Goal: Information Seeking & Learning: Learn about a topic

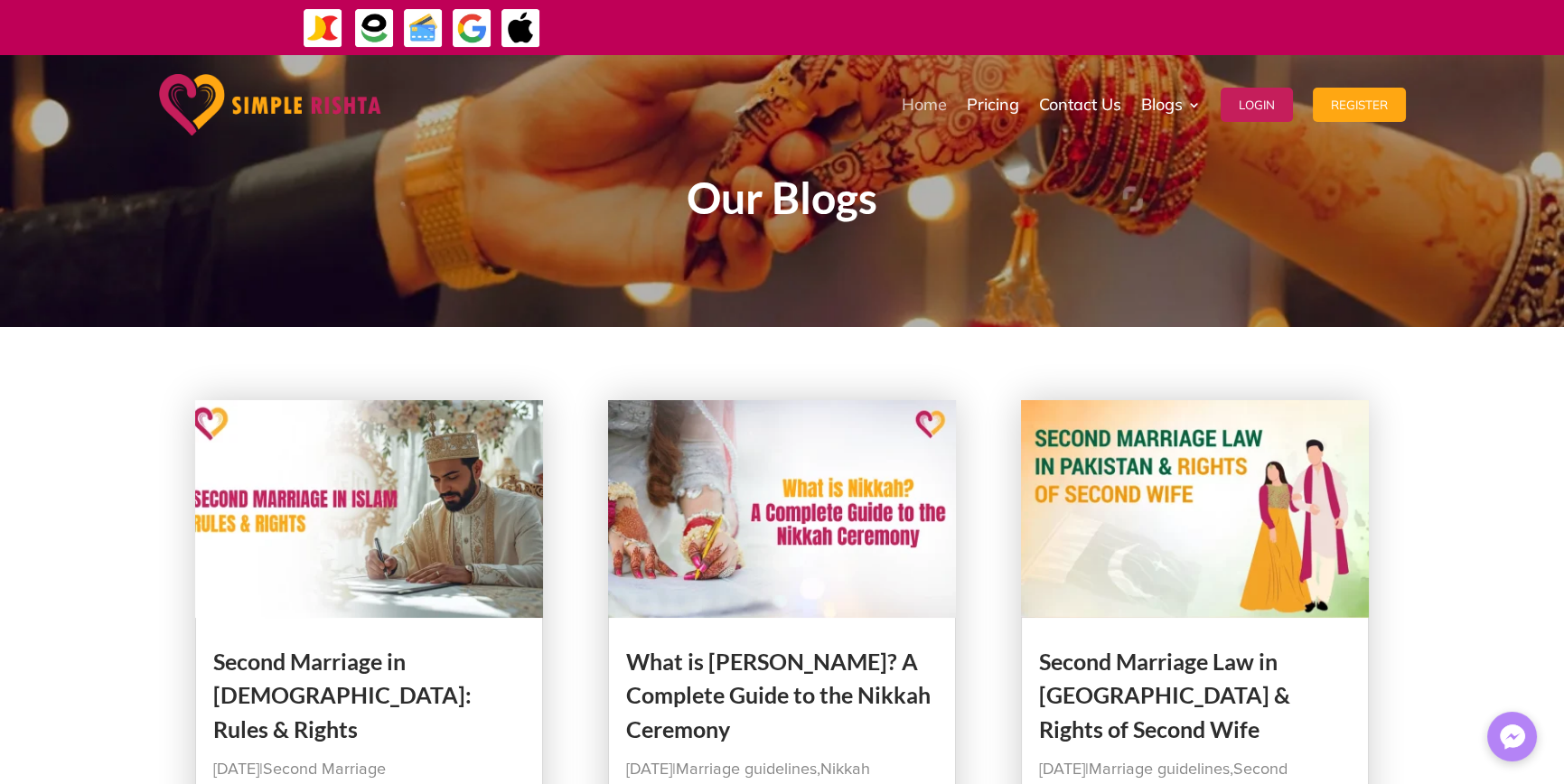
click at [919, 109] on link "Home" at bounding box center [924, 105] width 45 height 90
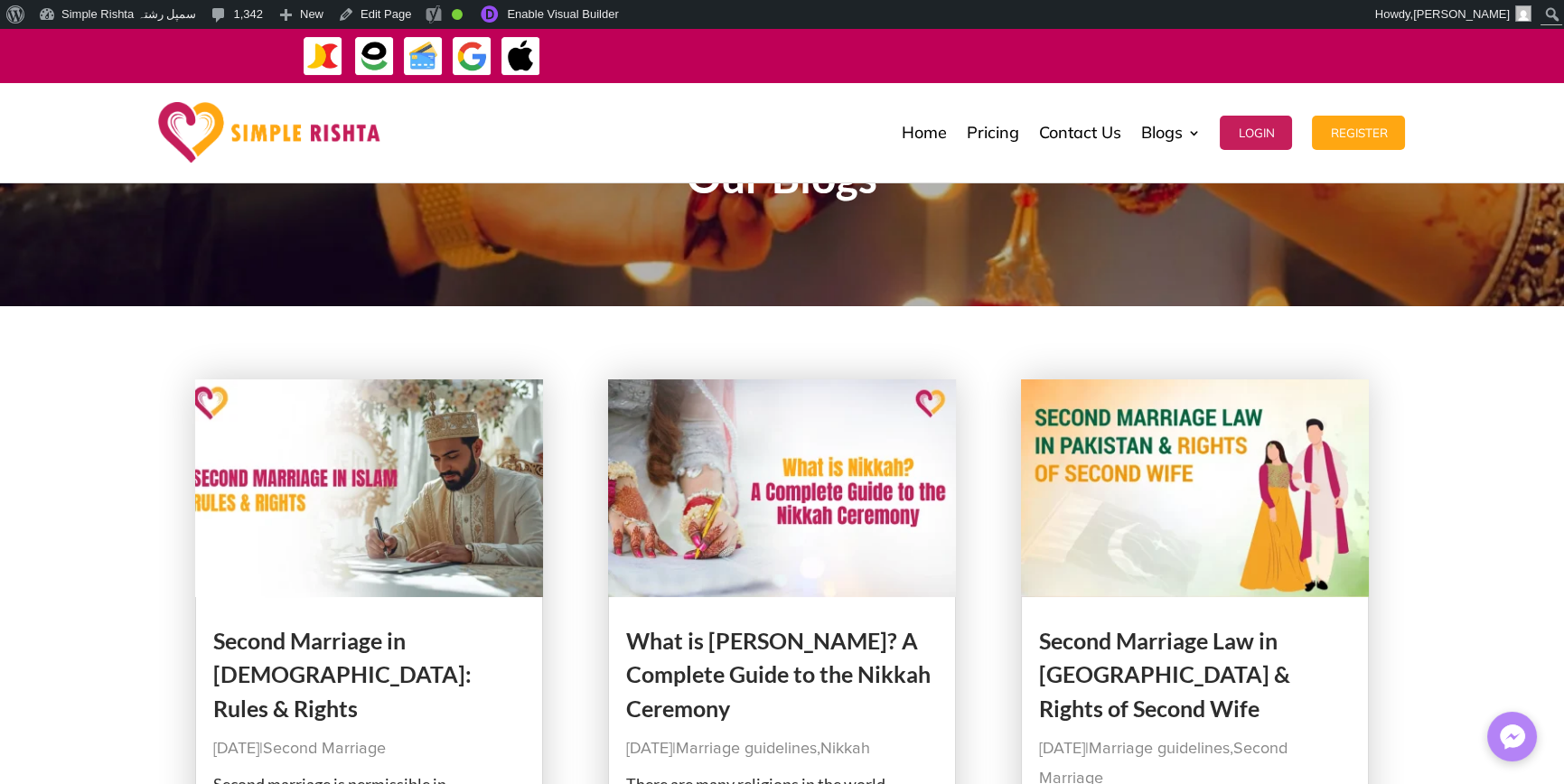
scroll to position [118, 0]
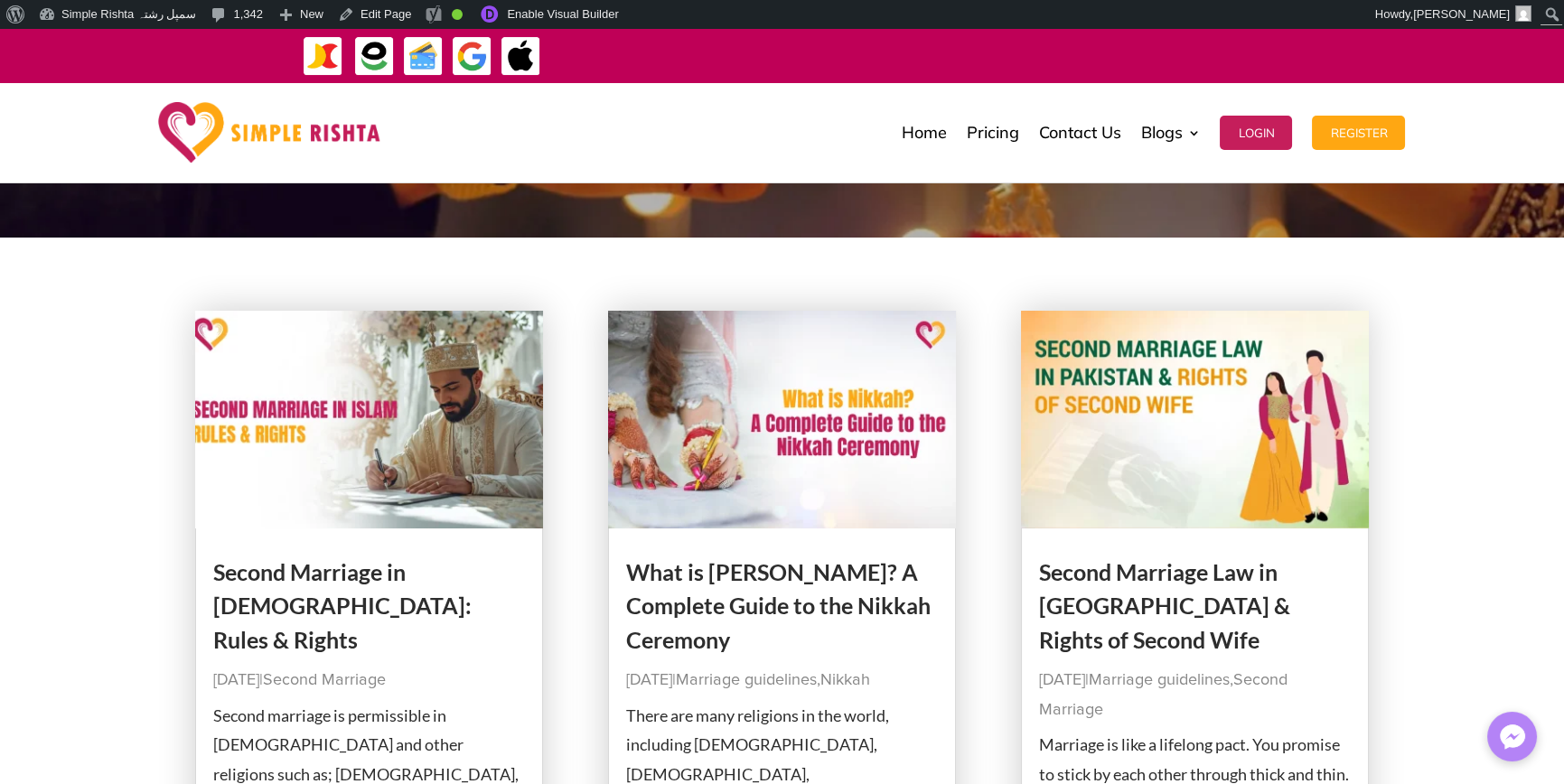
drag, startPoint x: 98, startPoint y: 430, endPoint x: 84, endPoint y: 426, distance: 14.6
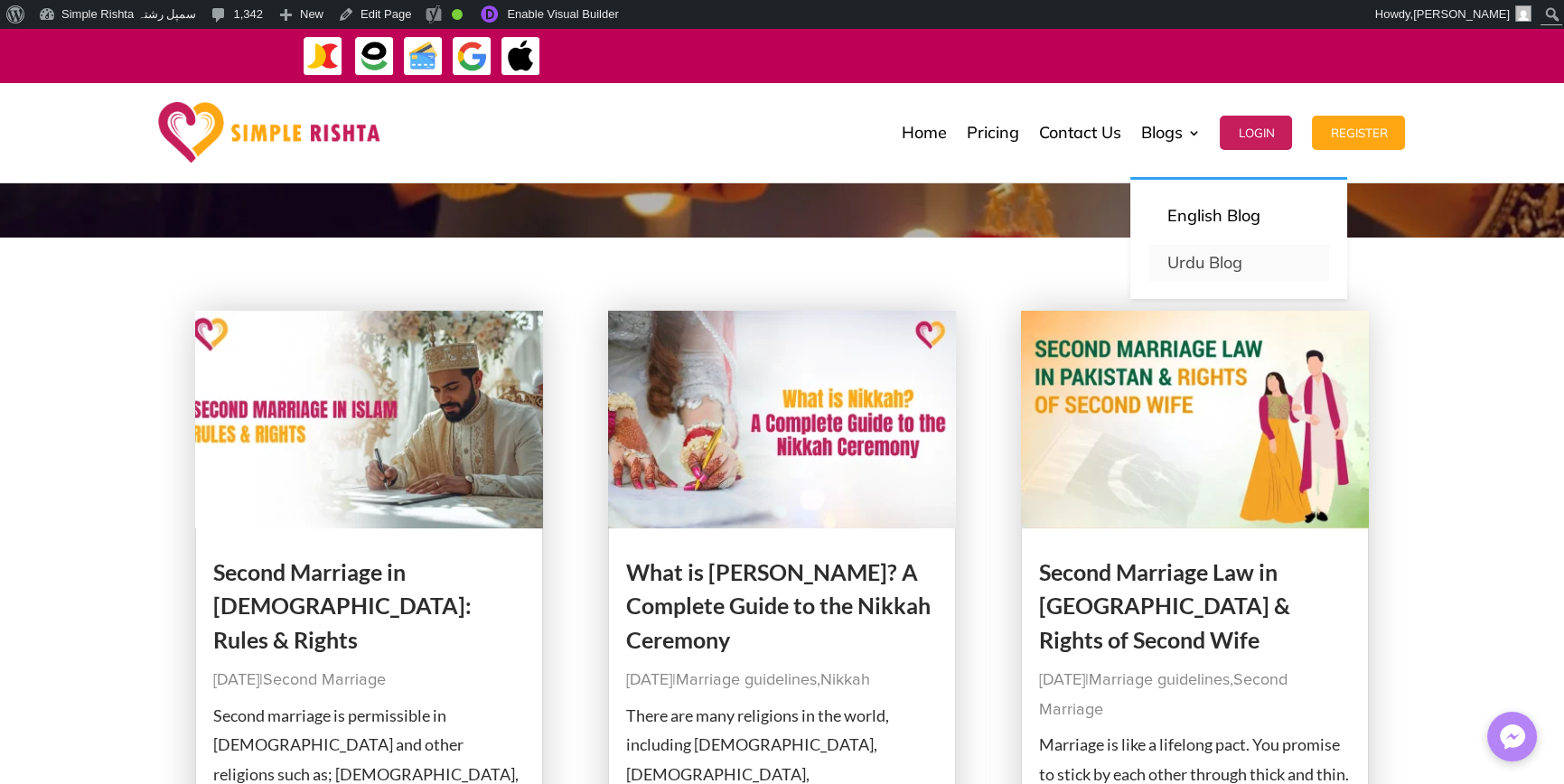
click at [1172, 255] on link "Urdu Blog" at bounding box center [1238, 262] width 181 height 36
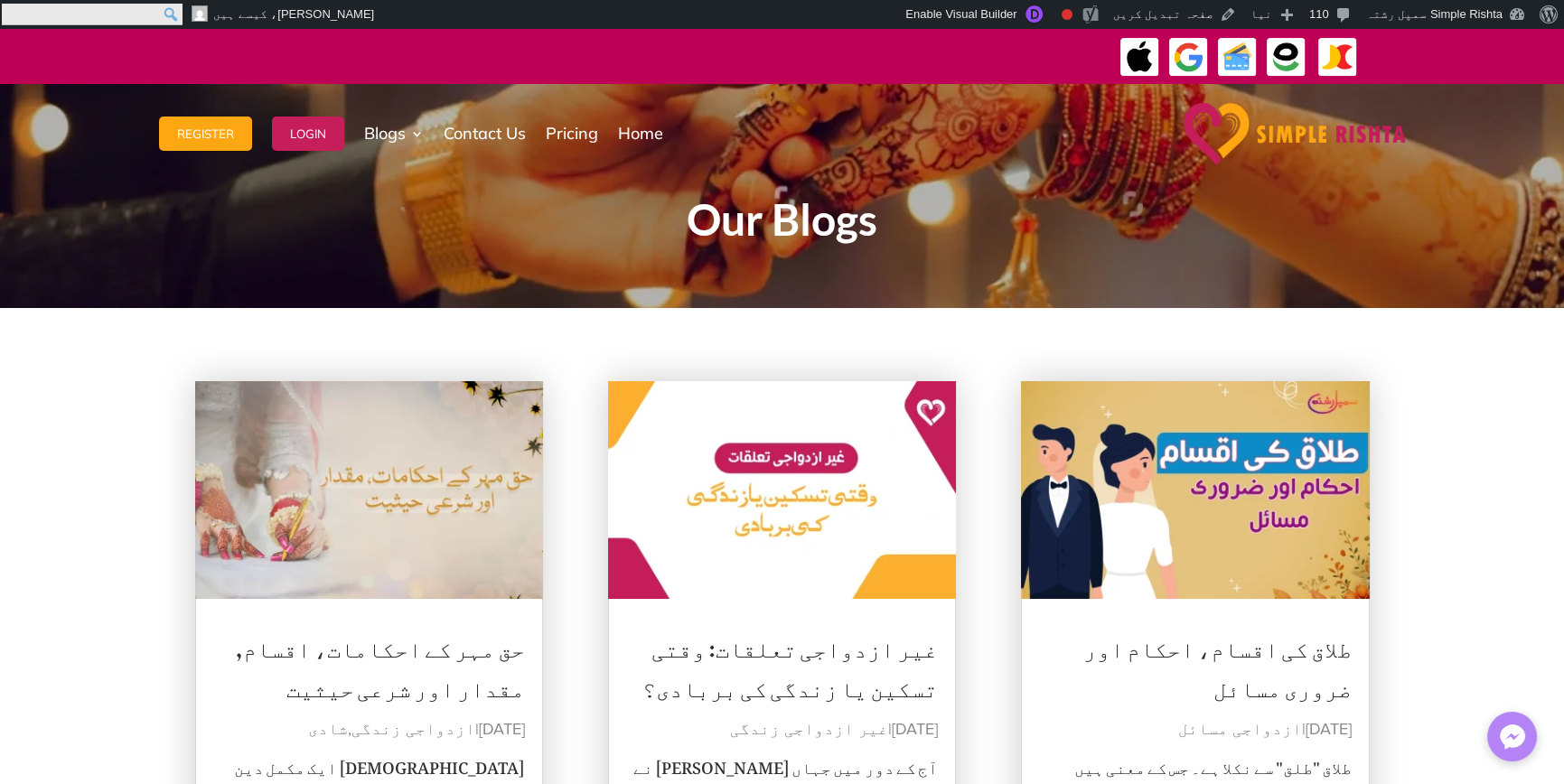
click at [9, 9] on input "Search" at bounding box center [92, 15] width 181 height 22
paste input "**********"
type input "**********"
click input "******" at bounding box center [0, 0] width 0 height 0
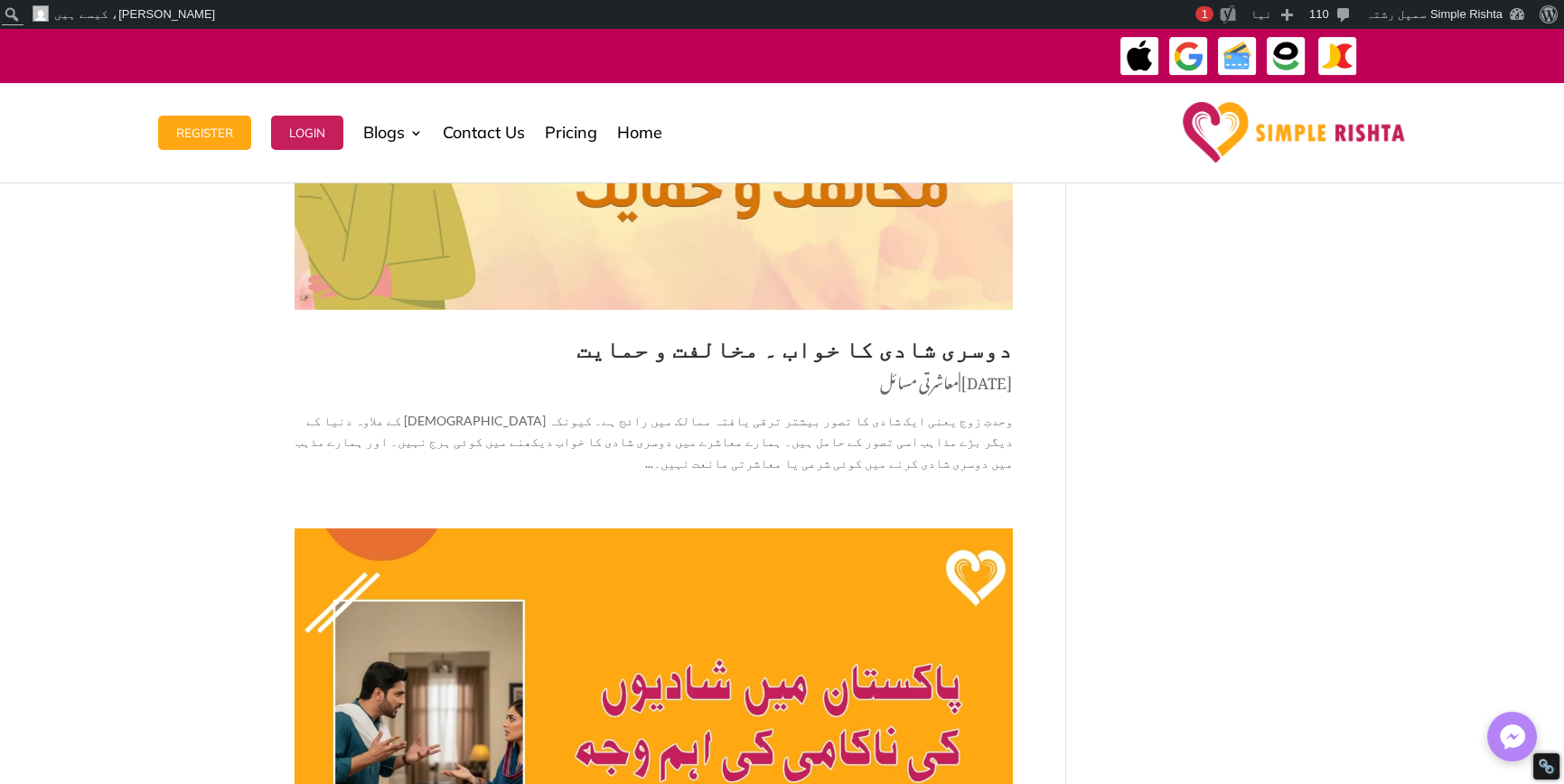
scroll to position [271, 0]
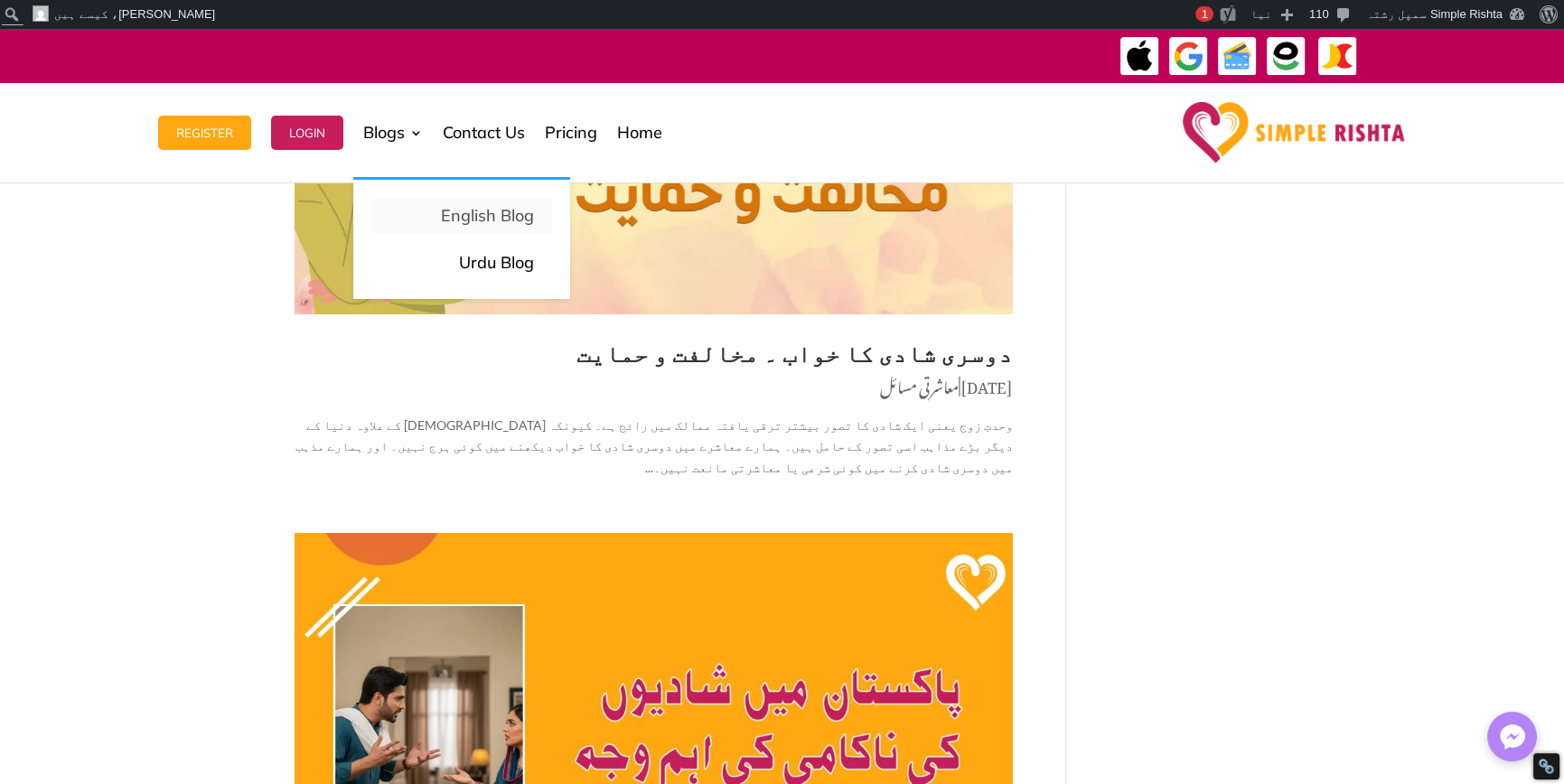
click at [503, 225] on p "English Blog" at bounding box center [462, 216] width 145 height 25
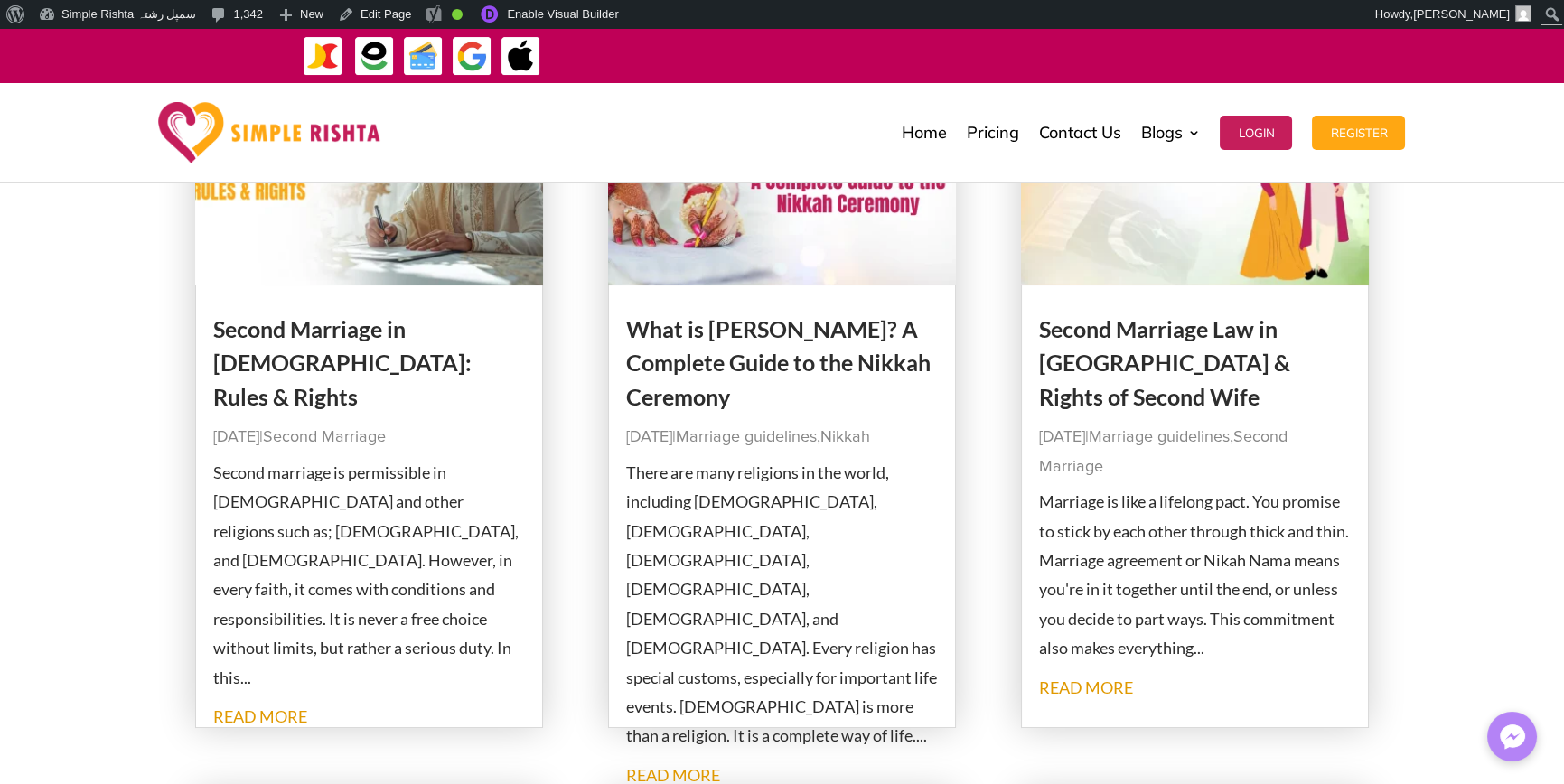
click at [271, 706] on link "read more" at bounding box center [260, 716] width 94 height 20
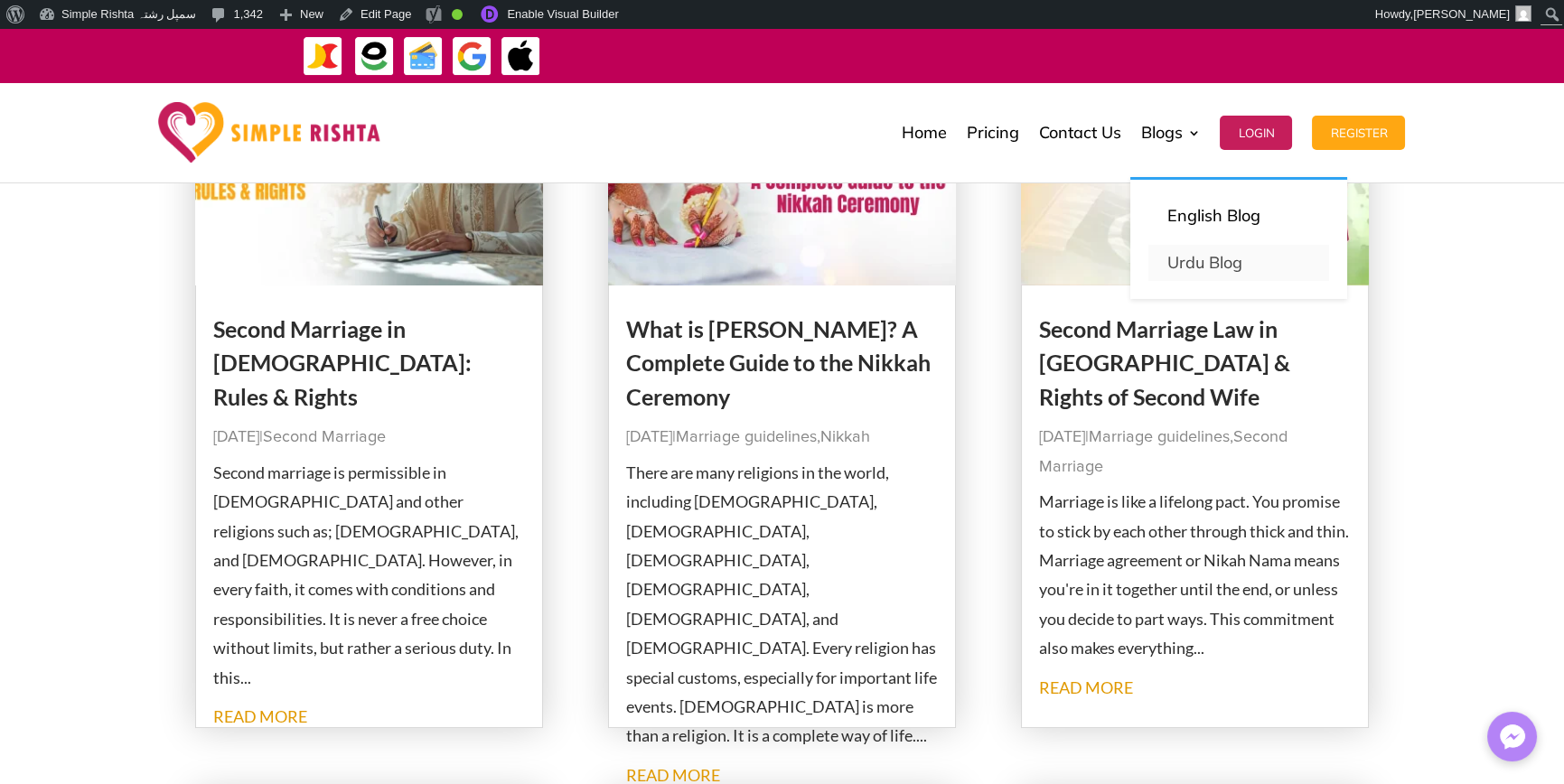
click at [1191, 267] on link "Urdu Blog" at bounding box center [1238, 262] width 181 height 36
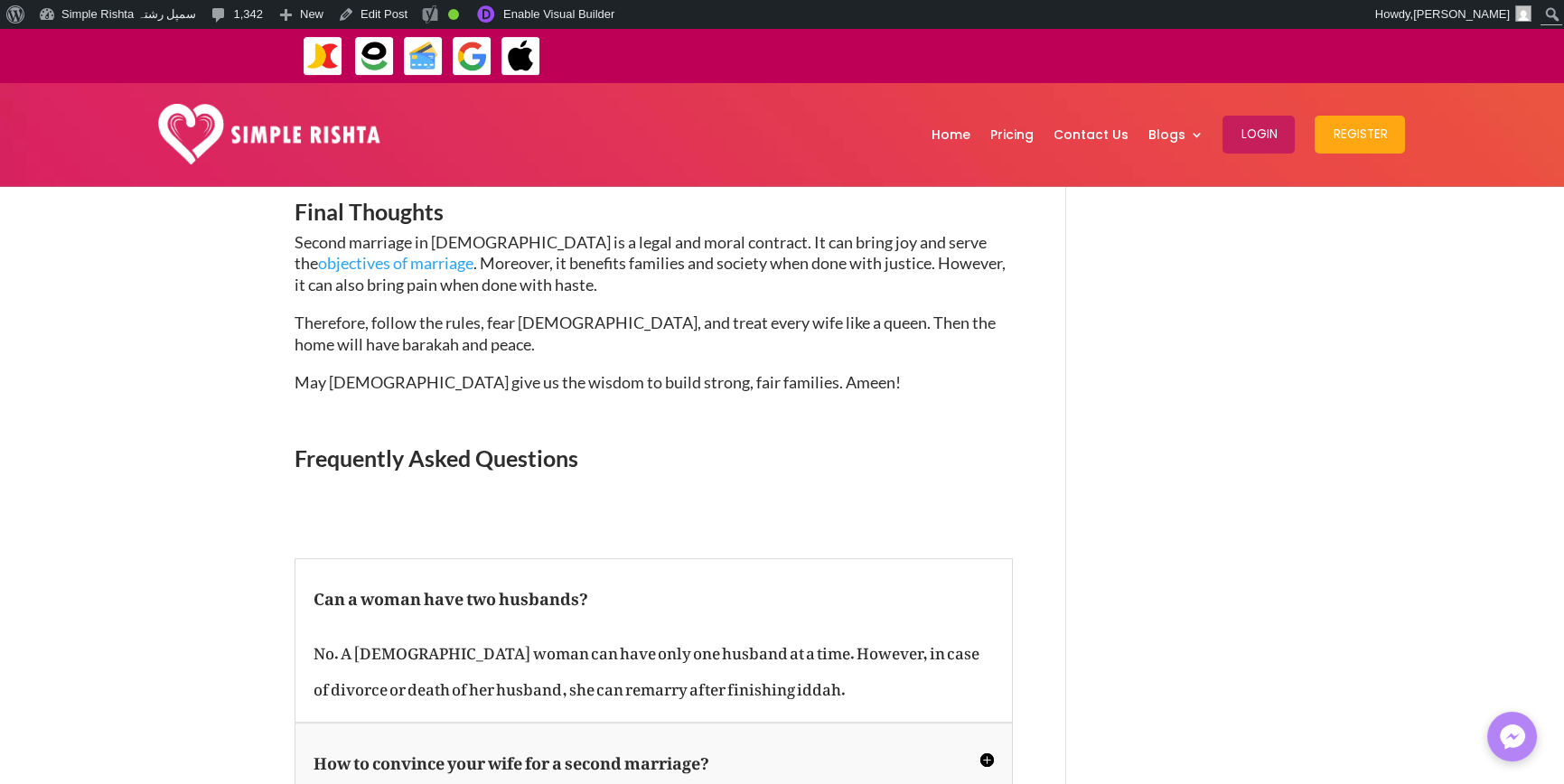
scroll to position [3430, 0]
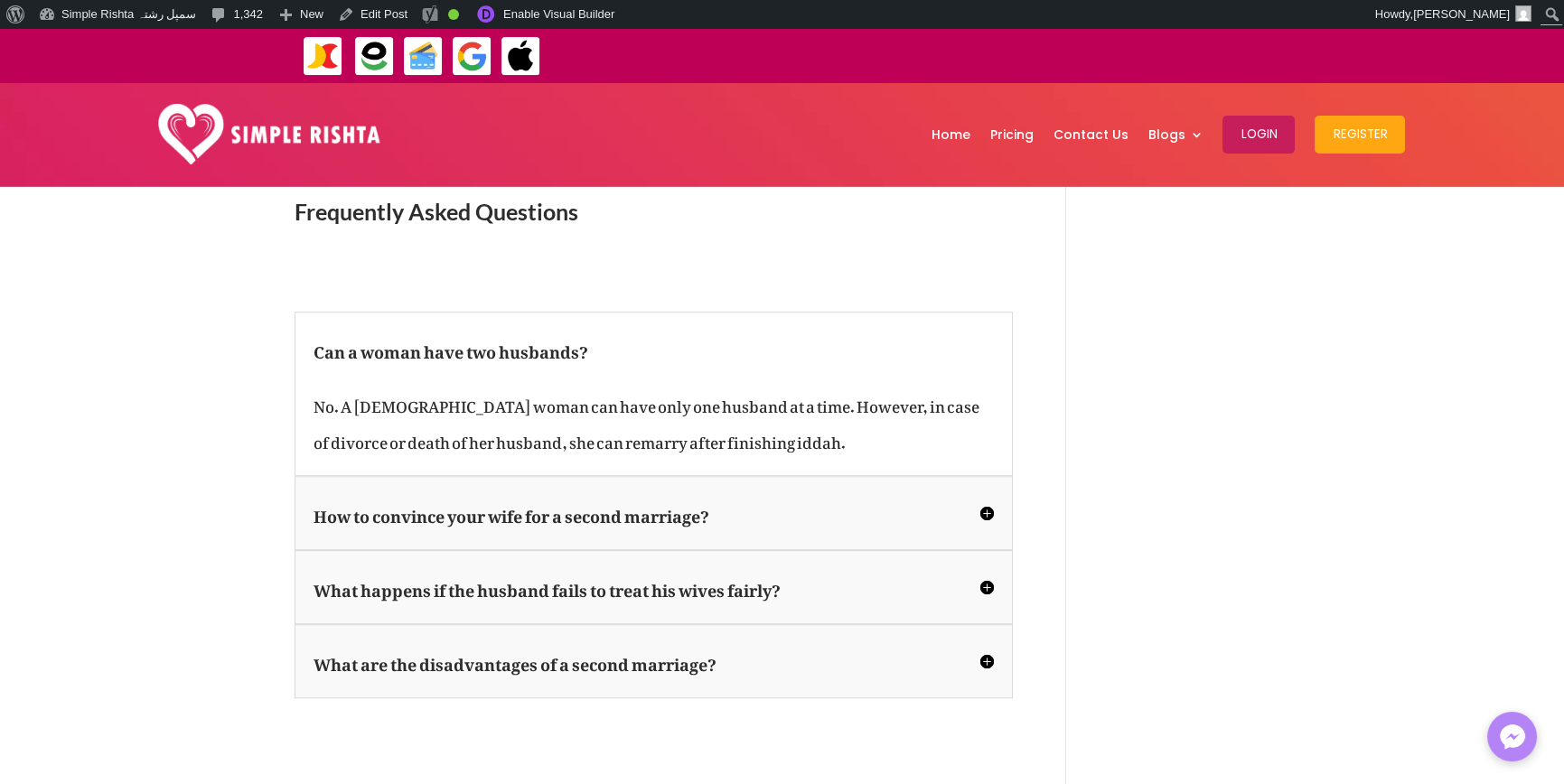
click at [826, 495] on h5 "How to convince your wife for a second marriage?" at bounding box center [652, 512] width 680 height 36
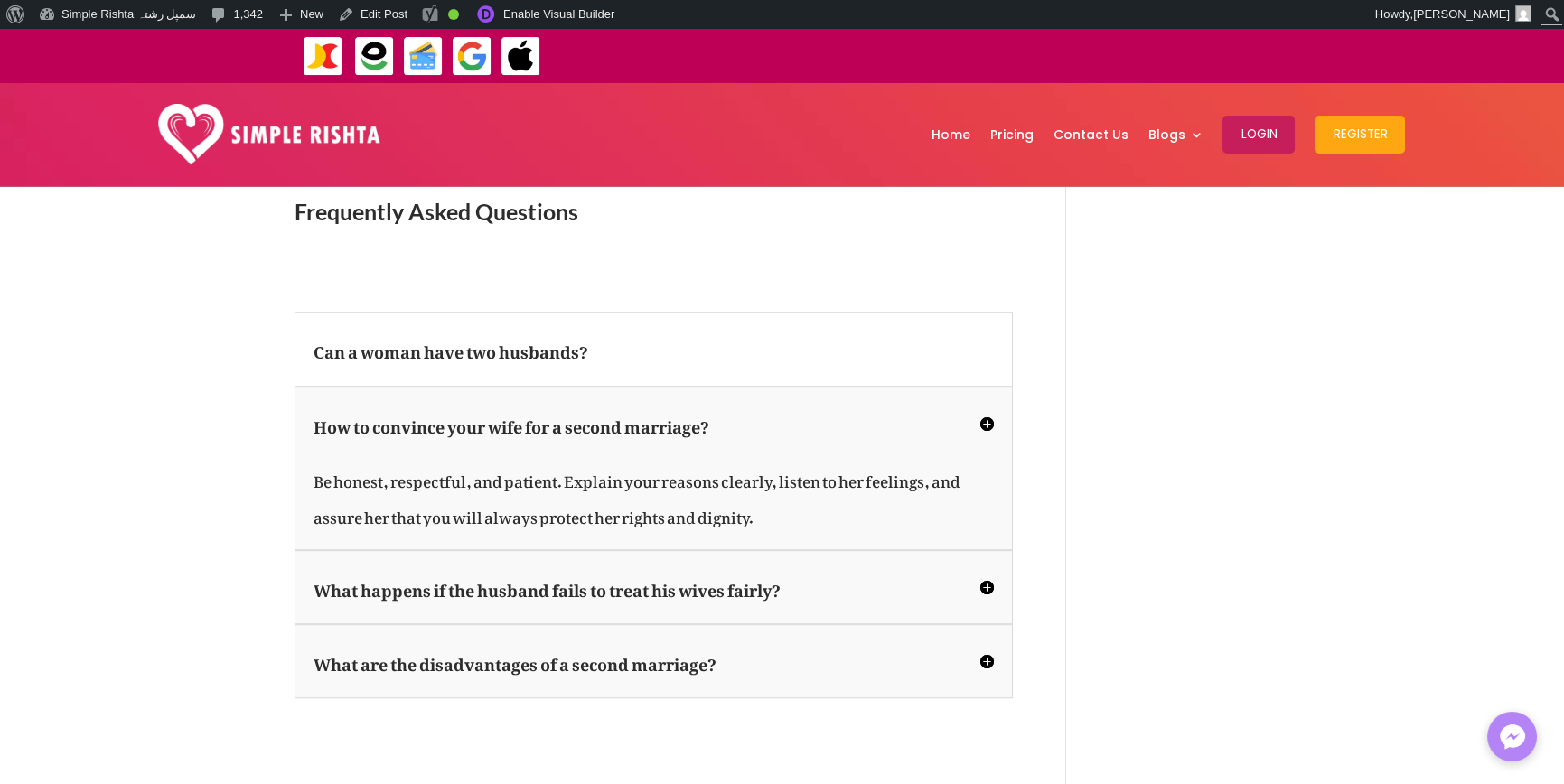
click at [808, 569] on h5 "What happens if the husband fails to treat his wives fairly?" at bounding box center [652, 587] width 680 height 36
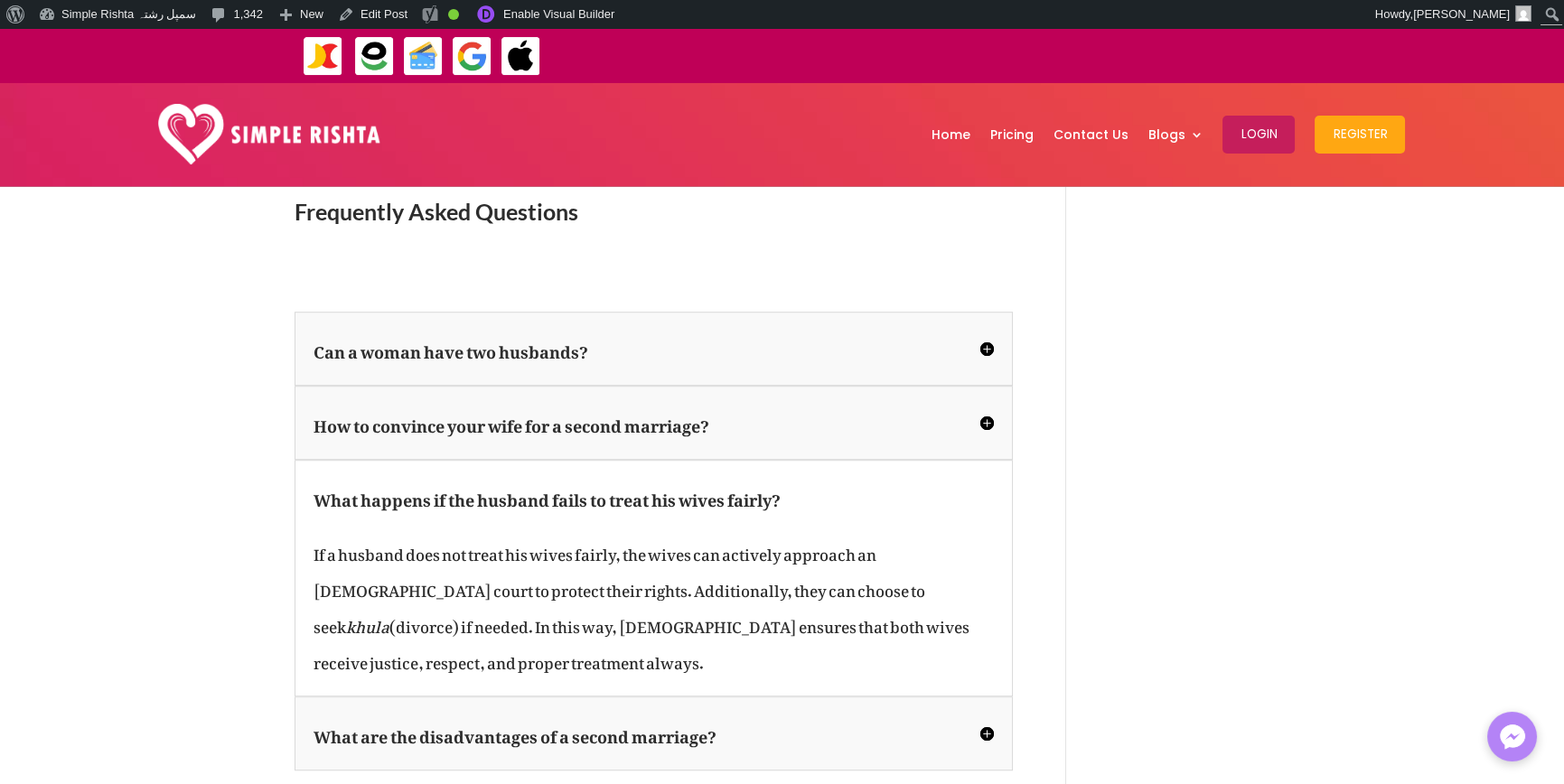
drag, startPoint x: 810, startPoint y: 525, endPoint x: 810, endPoint y: 551, distance: 26.0
click at [810, 696] on div "What are the disadvantages of a second marriage? A second marriage can cause fa…" at bounding box center [653, 733] width 718 height 74
click at [810, 715] on h5 "What are the disadvantages of a second marriage?" at bounding box center [652, 732] width 680 height 36
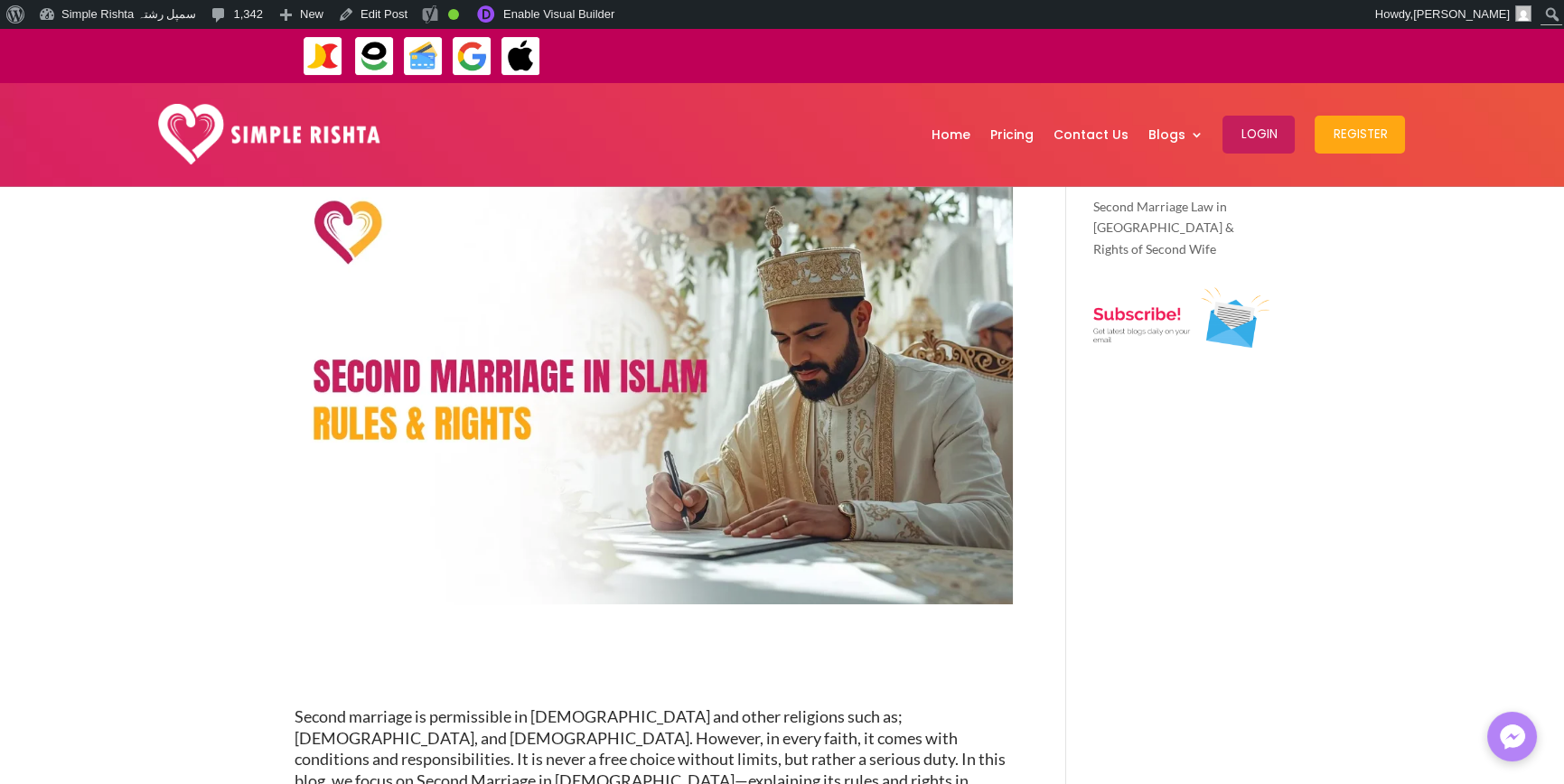
scroll to position [0, 0]
